Goal: Complete application form

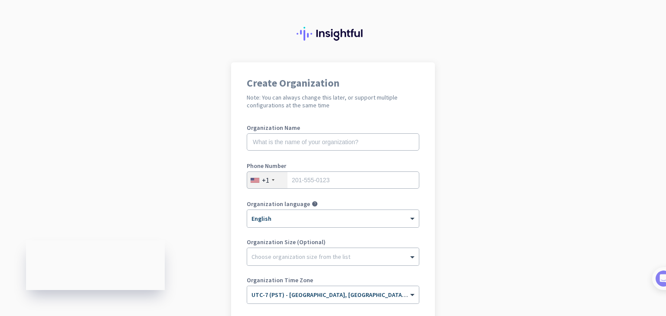
scroll to position [7, 0]
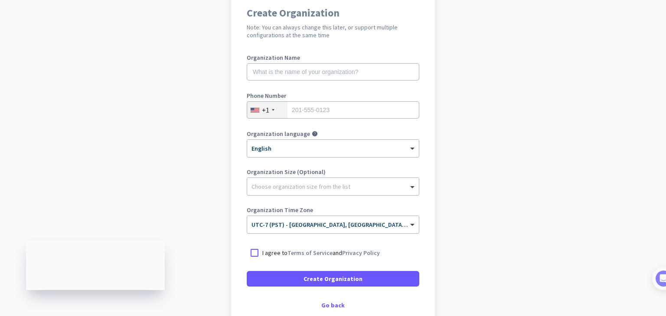
scroll to position [79, 0]
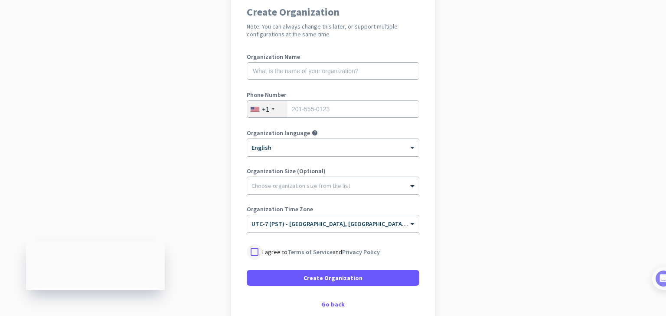
click at [251, 253] on div at bounding box center [255, 252] width 16 height 16
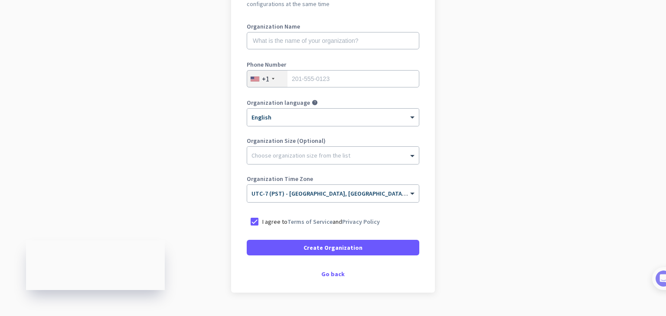
scroll to position [111, 0]
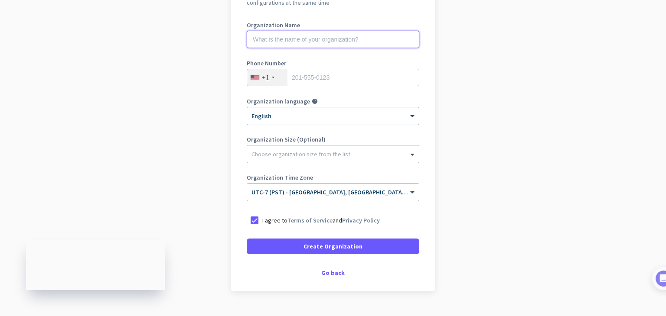
click at [277, 37] on input "text" at bounding box center [333, 39] width 172 height 17
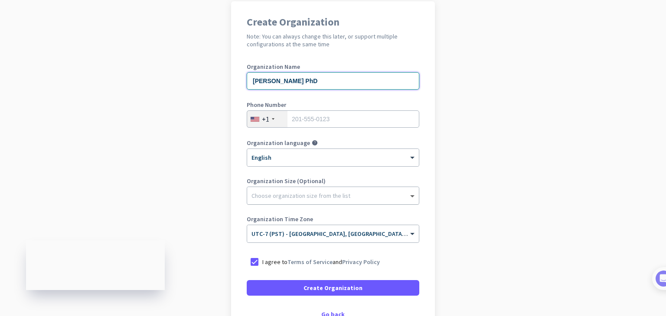
type input "[PERSON_NAME] PhD"
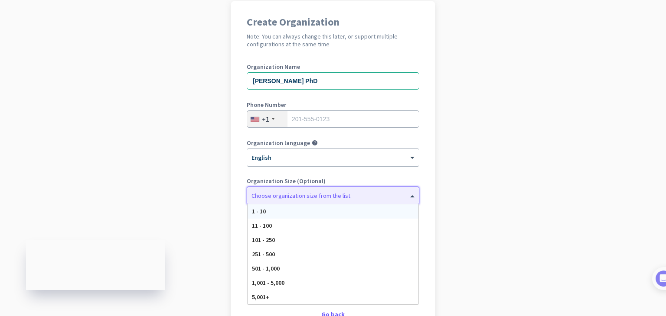
click at [412, 198] on span at bounding box center [413, 196] width 11 height 9
click at [394, 213] on div "1 - 10" at bounding box center [332, 212] width 171 height 14
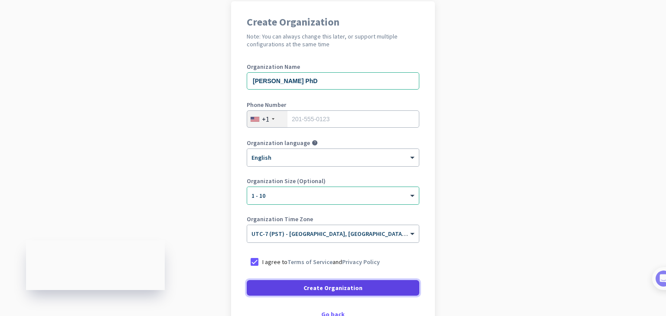
click at [344, 288] on span "Create Organization" at bounding box center [332, 288] width 59 height 9
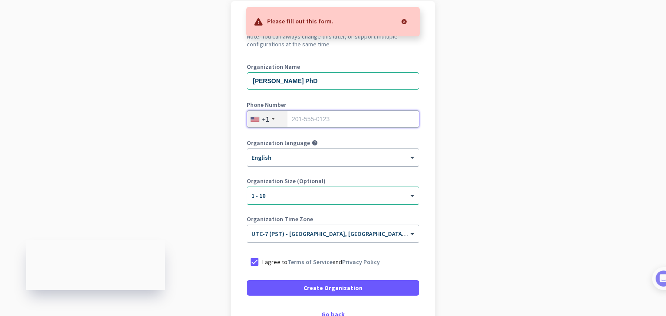
click at [306, 118] on input "tel" at bounding box center [333, 119] width 172 height 17
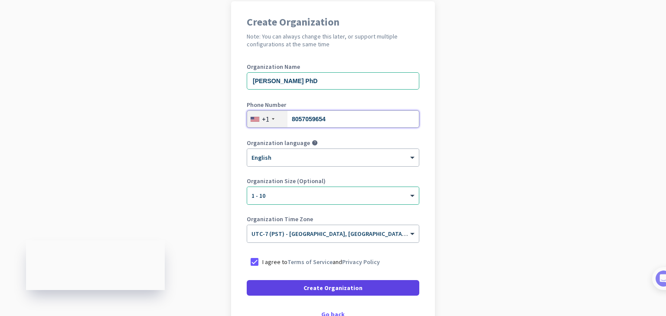
type input "8057059654"
click at [300, 287] on span at bounding box center [333, 288] width 172 height 21
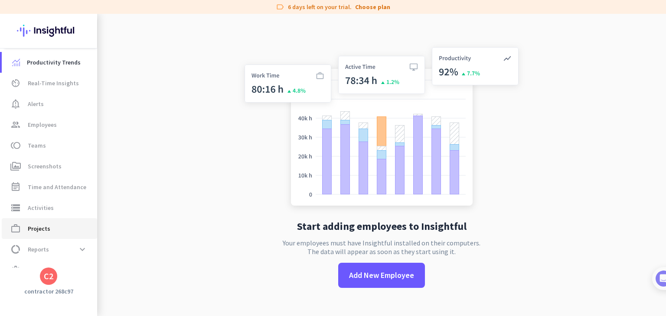
scroll to position [16, 0]
